Goal: Check status: Check status

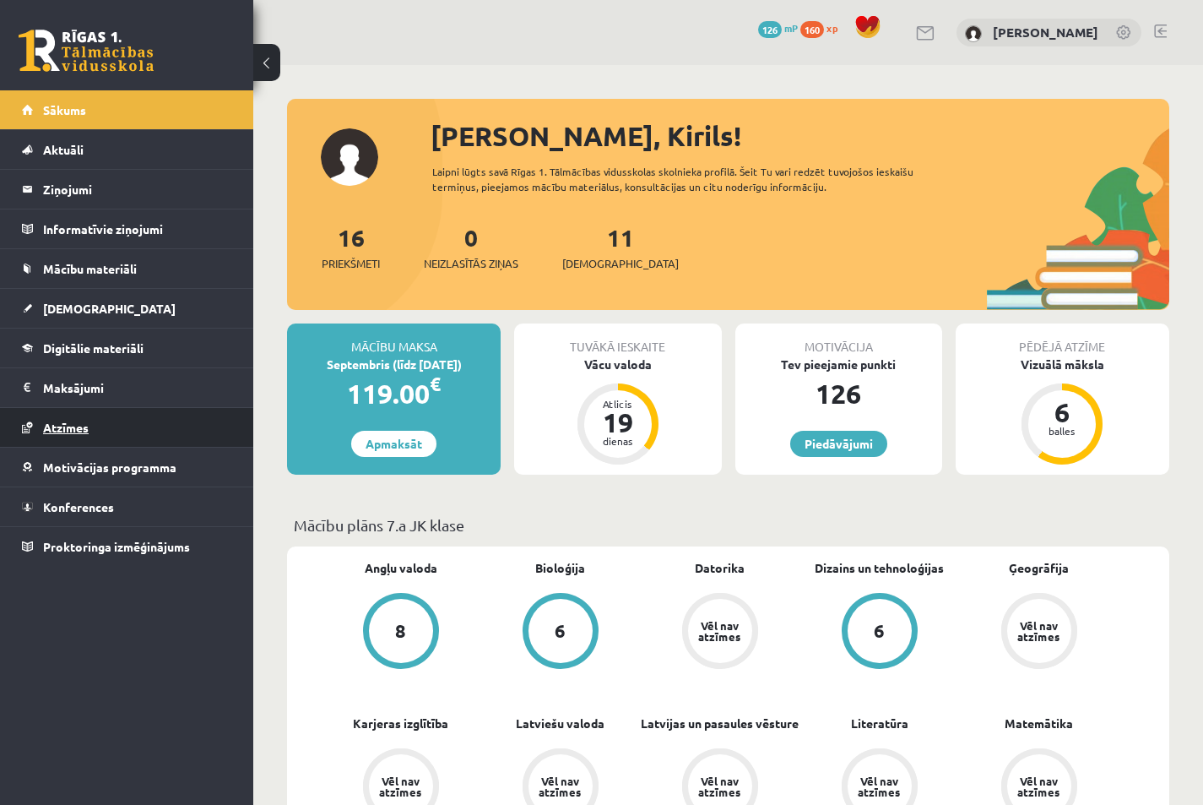
click at [153, 440] on link "Atzīmes" at bounding box center [127, 427] width 210 height 39
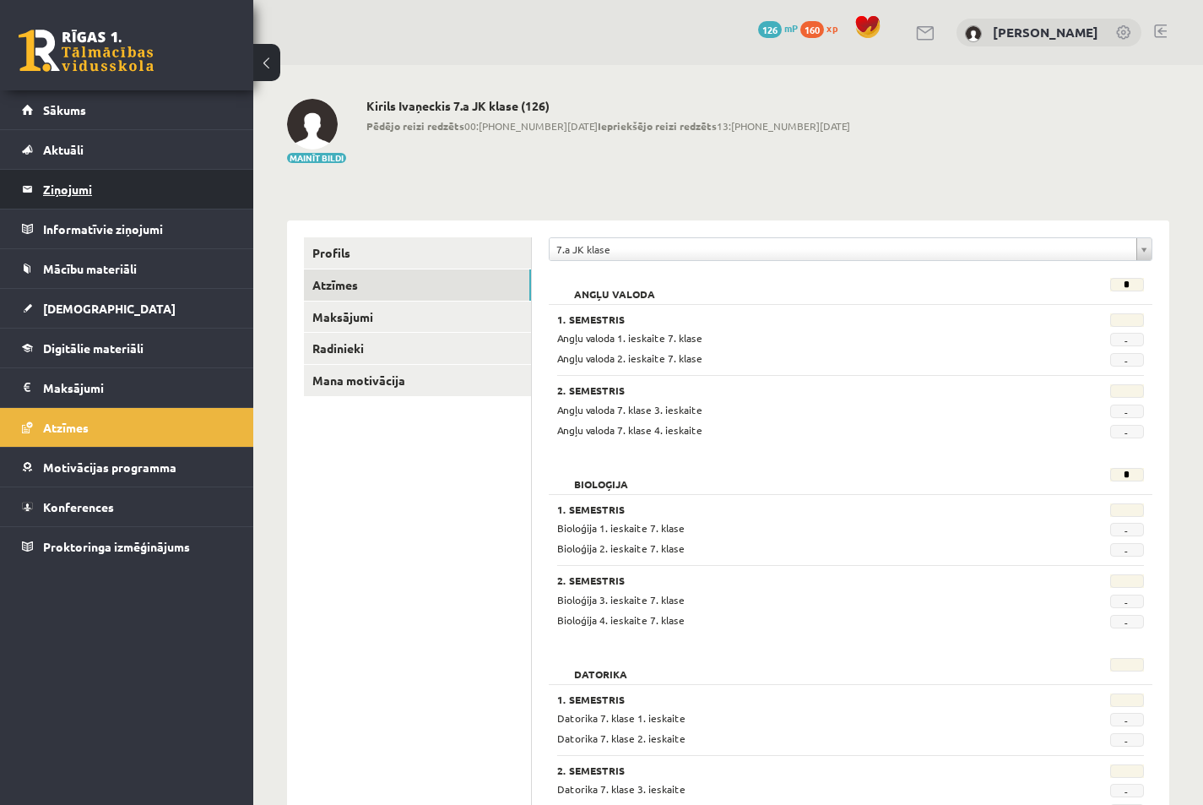
click at [84, 188] on legend "Ziņojumi 0" at bounding box center [137, 189] width 189 height 39
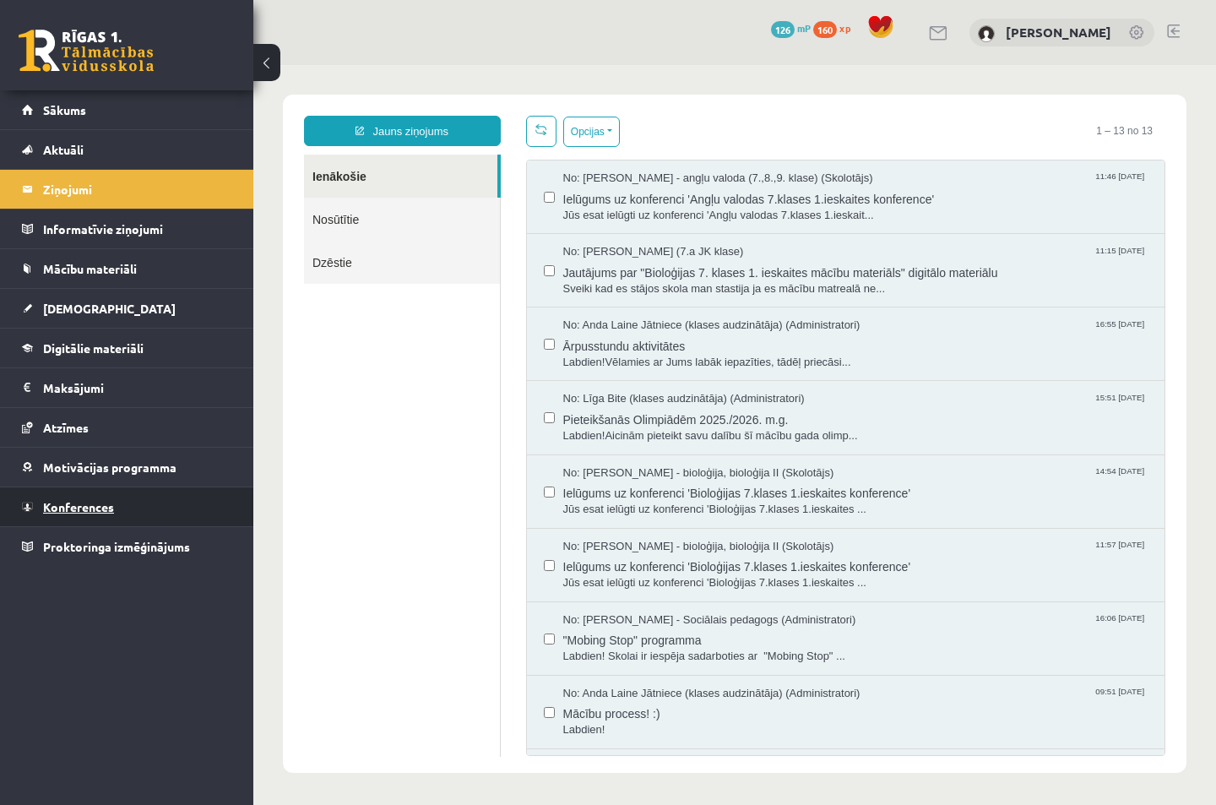
click at [104, 505] on span "Konferences" at bounding box center [78, 506] width 71 height 15
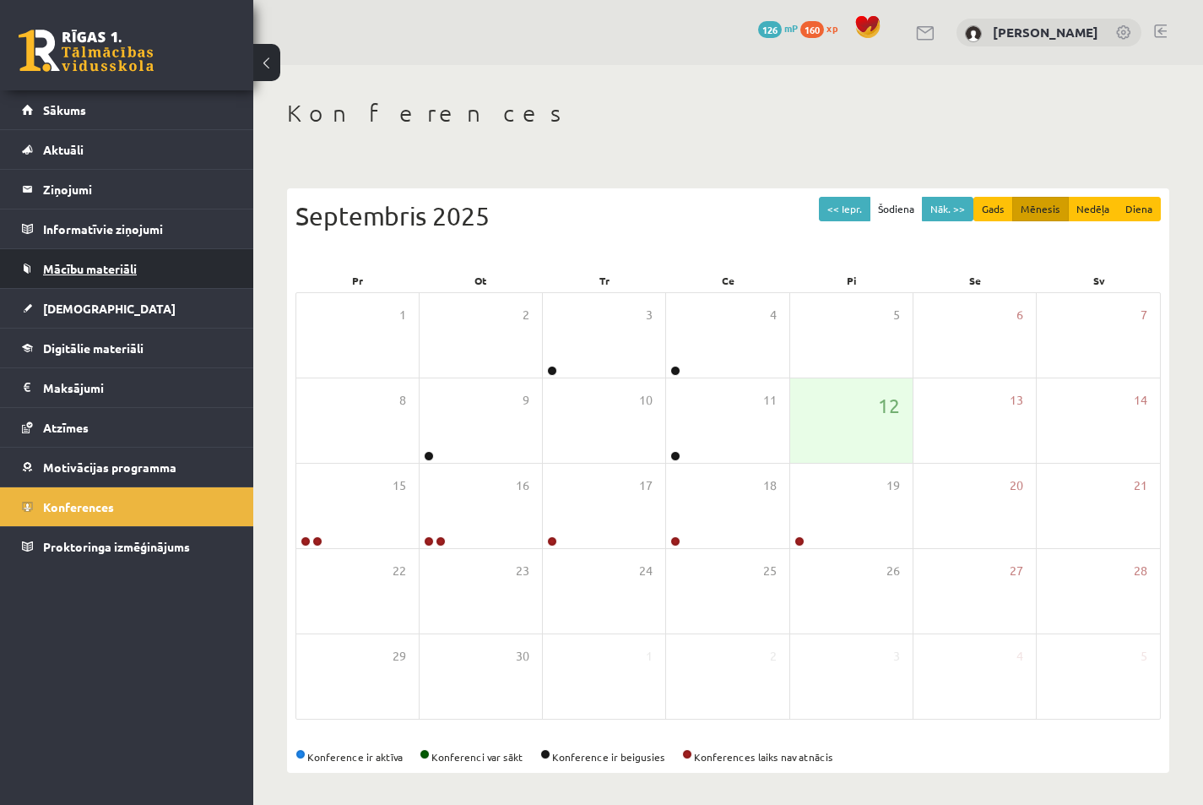
click at [105, 270] on span "Mācību materiāli" at bounding box center [90, 268] width 94 height 15
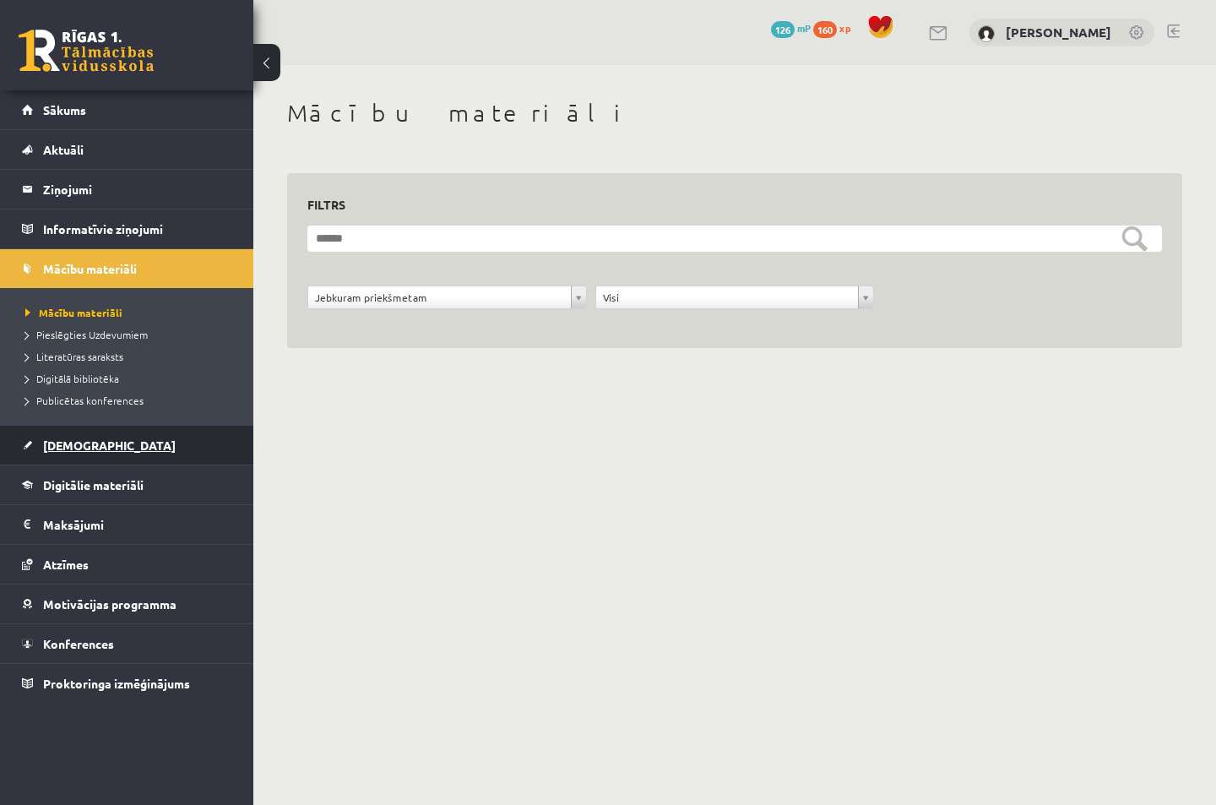
click at [60, 444] on span "[DEMOGRAPHIC_DATA]" at bounding box center [109, 444] width 133 height 15
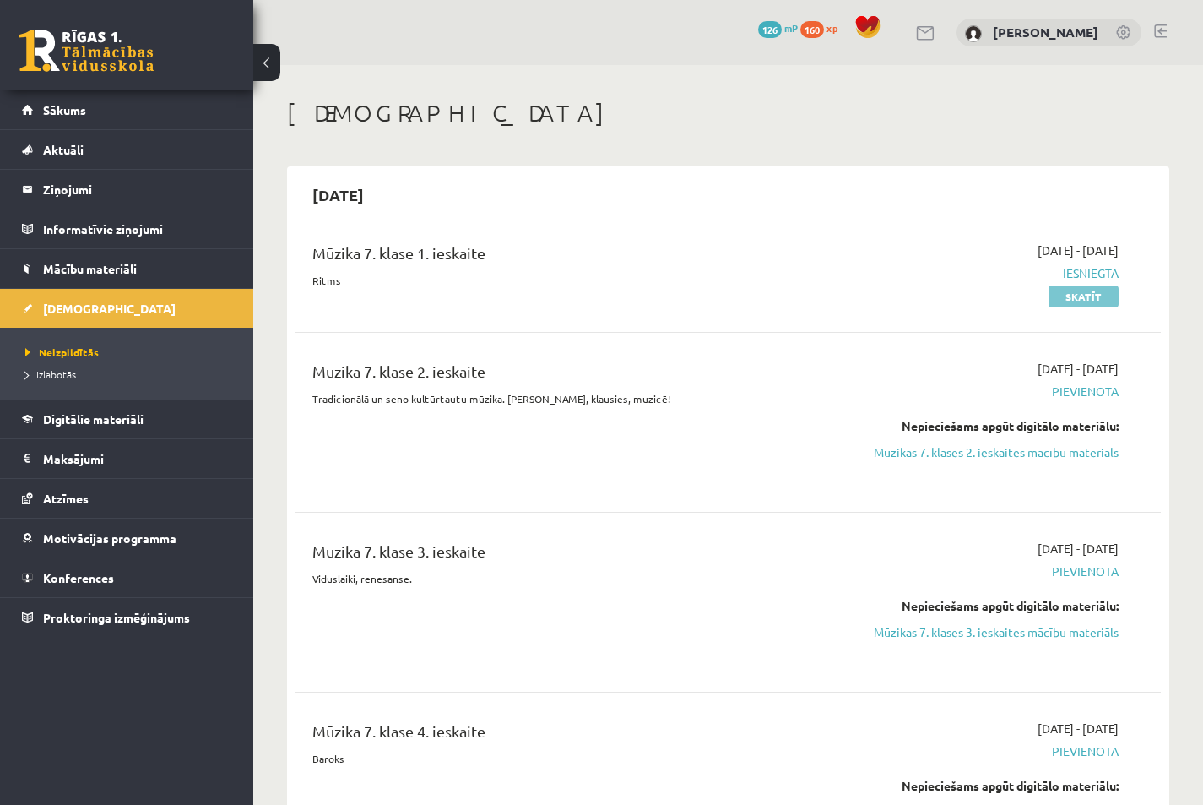
click at [1102, 290] on link "Skatīt" at bounding box center [1084, 296] width 70 height 22
